Goal: Information Seeking & Learning: Learn about a topic

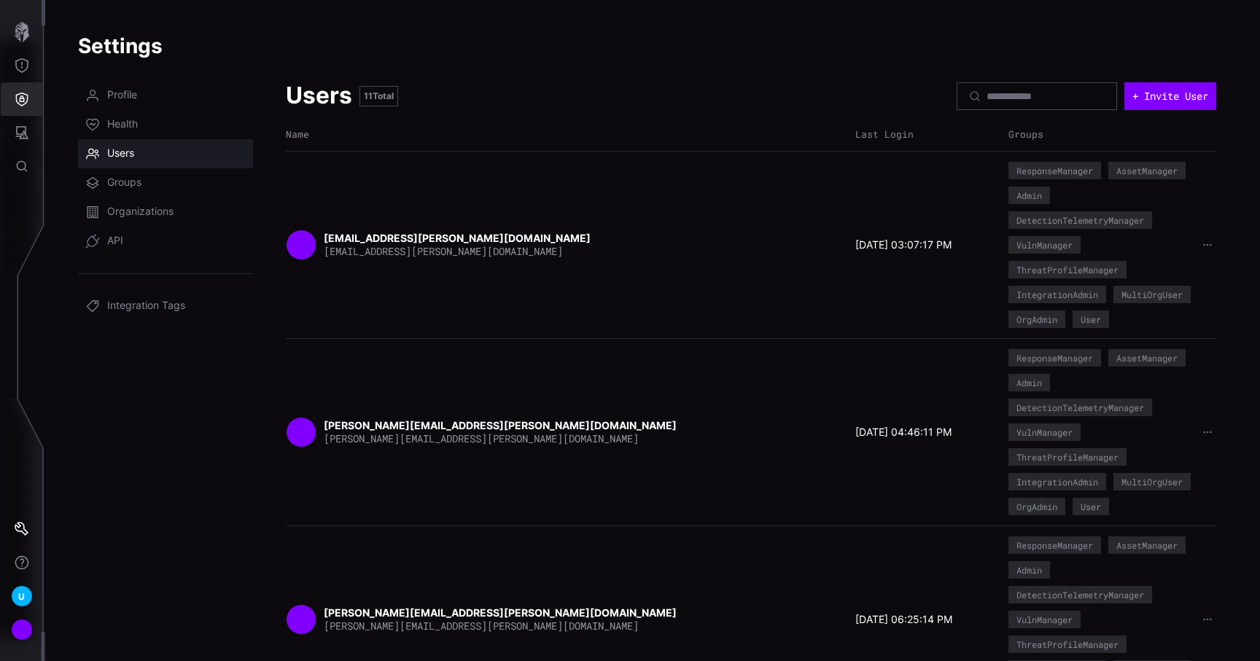
scroll to position [294, 0]
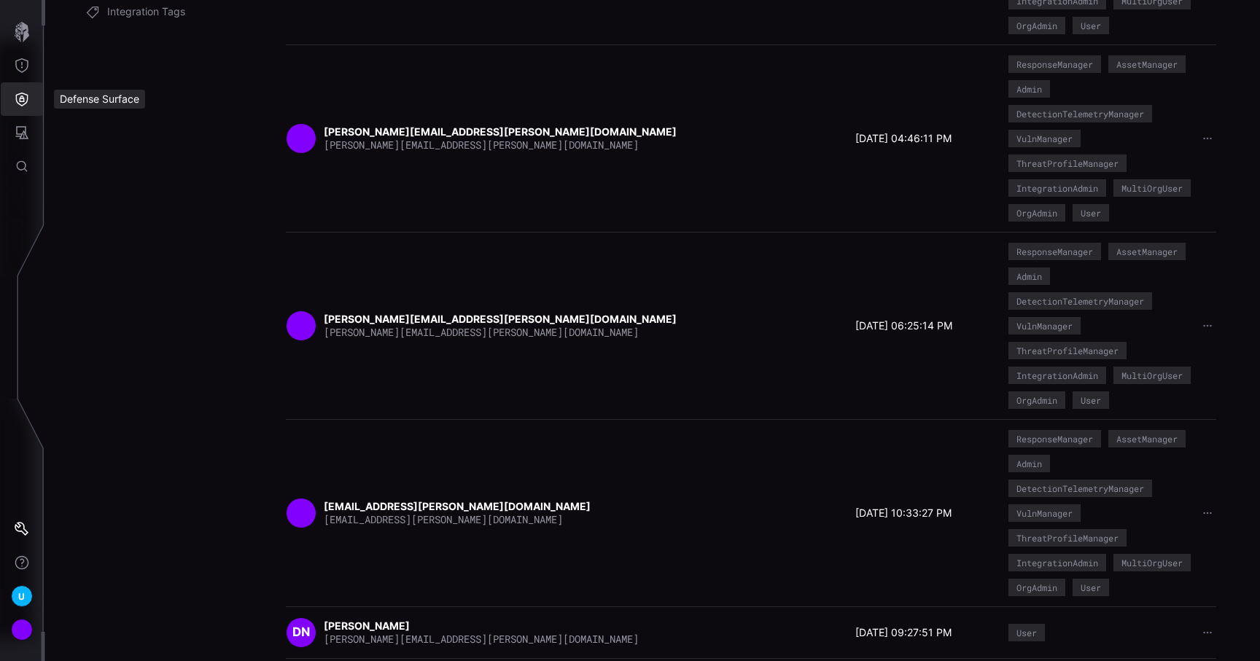
click at [17, 101] on icon "Defense Surface" at bounding box center [22, 99] width 15 height 15
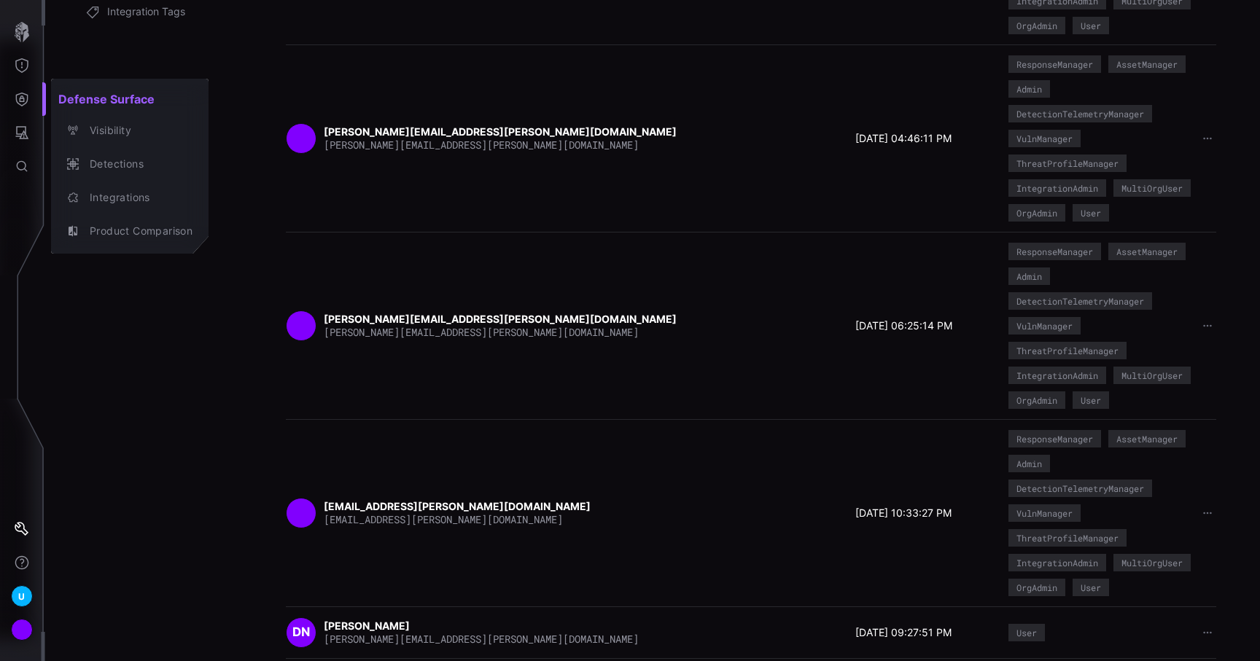
click at [20, 28] on div at bounding box center [630, 330] width 1260 height 661
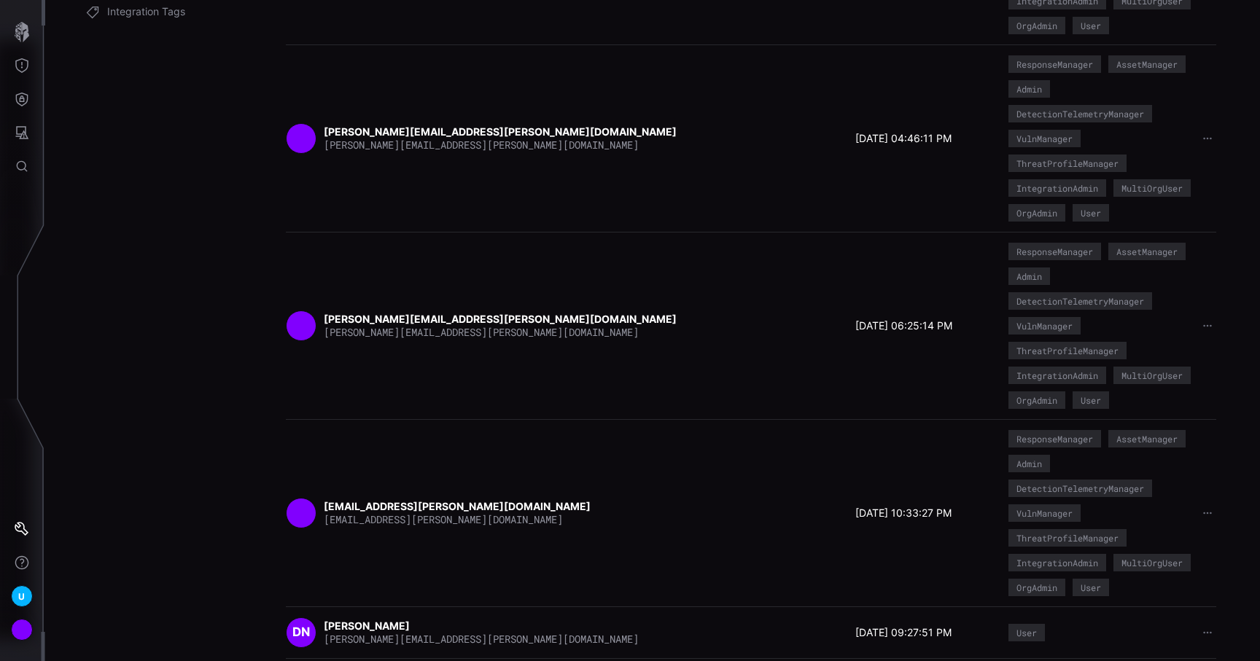
click at [20, 28] on icon "button" at bounding box center [22, 32] width 15 height 20
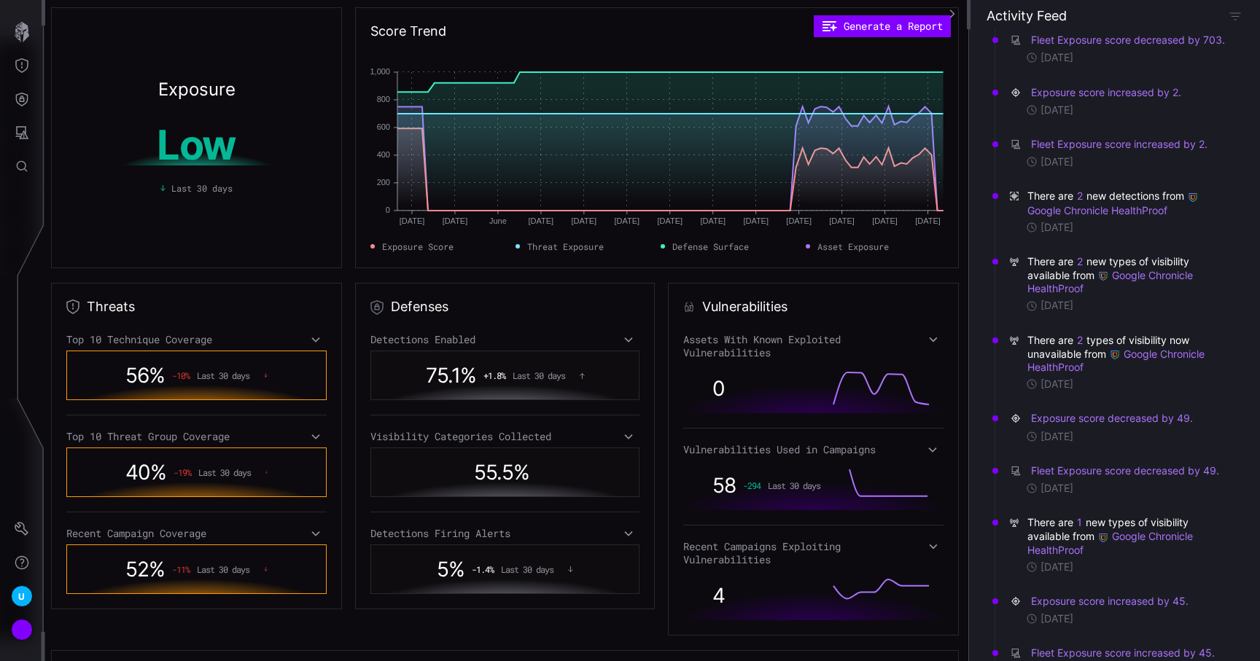
scroll to position [701, 0]
click at [1080, 197] on button "2" at bounding box center [1079, 194] width 7 height 15
click at [1081, 197] on link "Anomalous Network Bytes Inbound By Object ID" at bounding box center [1123, 197] width 204 height 12
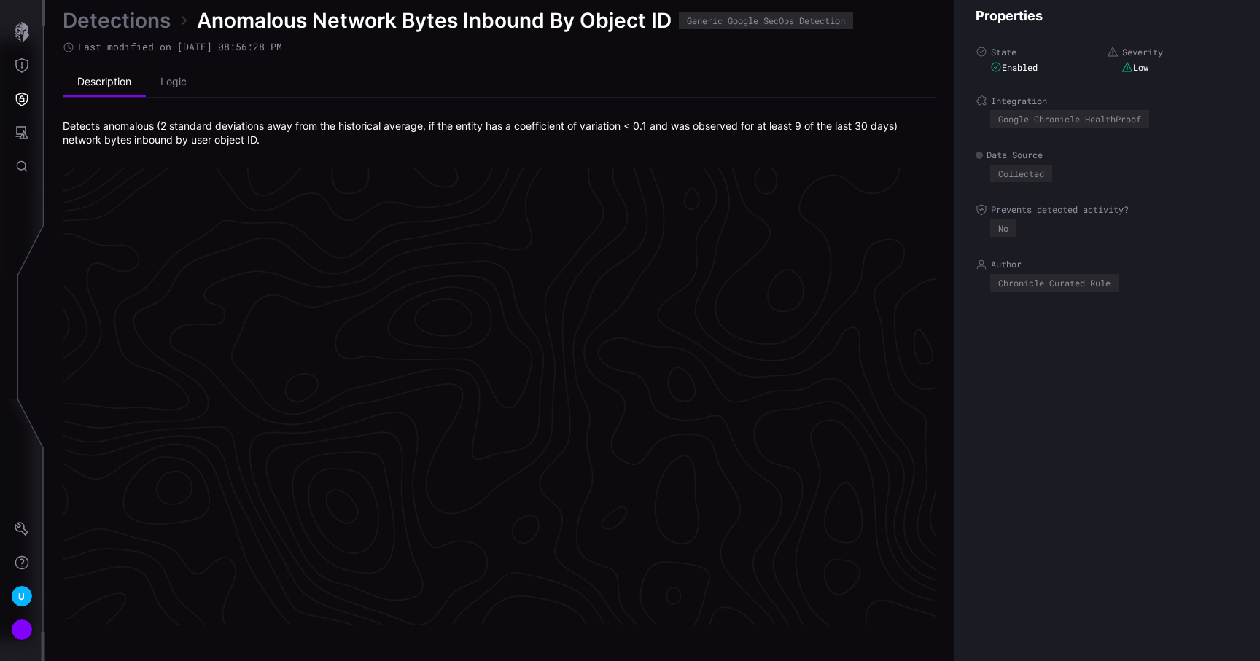
scroll to position [3053, 657]
